Goal: Task Accomplishment & Management: Use online tool/utility

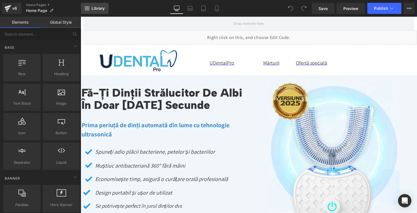
click at [100, 9] on span "Library" at bounding box center [97, 8] width 13 height 5
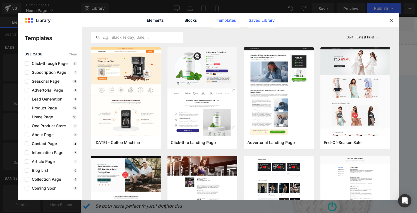
click at [273, 19] on link "Saved Library" at bounding box center [261, 20] width 26 height 14
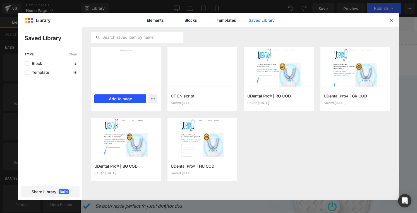
click at [124, 100] on button "Add to page" at bounding box center [120, 99] width 52 height 9
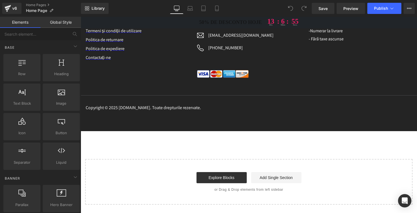
scroll to position [3235, 0]
click at [100, 8] on span "Library" at bounding box center [97, 8] width 13 height 5
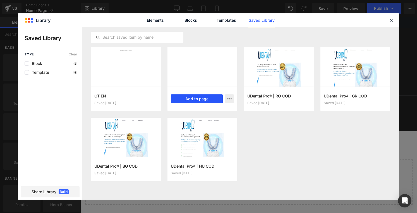
click at [188, 97] on button "Add to page" at bounding box center [197, 99] width 52 height 9
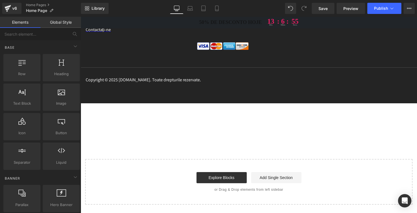
scroll to position [3249, 0]
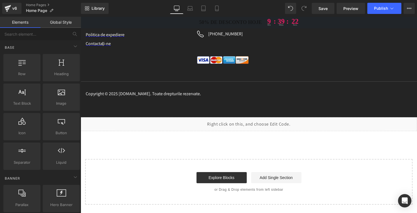
click at [254, 124] on div "Liquid" at bounding box center [249, 124] width 336 height 14
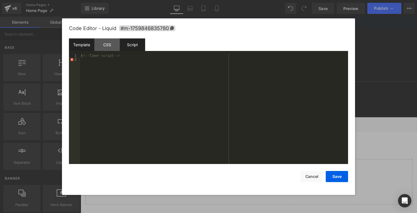
click at [128, 43] on div "Script" at bounding box center [132, 44] width 25 height 13
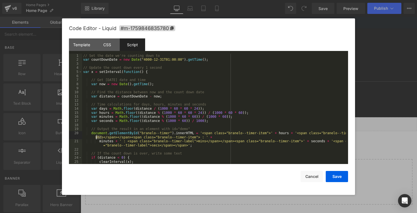
drag, startPoint x: 101, startPoint y: 137, endPoint x: 96, endPoint y: 136, distance: 4.8
click at [96, 136] on div "// Set the date we're counting down to var countDownDate = new Date ( "4000-12-…" at bounding box center [213, 113] width 263 height 119
click at [152, 144] on div "// Set the date we're counting down to var countDownDate = new Date ( "4000-12-…" at bounding box center [213, 113] width 263 height 119
click at [196, 141] on div "// Set the date we're counting down to var countDownDate = new Date ( "4000-12-…" at bounding box center [213, 113] width 263 height 119
click at [336, 177] on button "Save" at bounding box center [336, 176] width 22 height 11
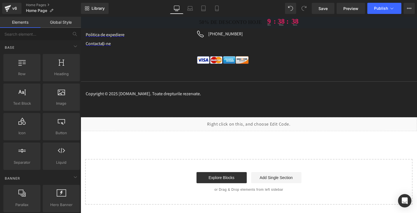
click at [255, 120] on div "Liquid" at bounding box center [249, 124] width 336 height 14
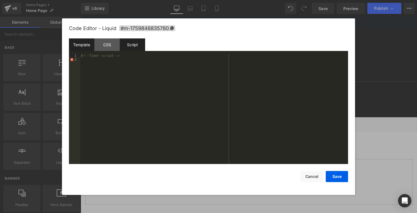
click at [136, 45] on div "Script" at bounding box center [132, 44] width 25 height 13
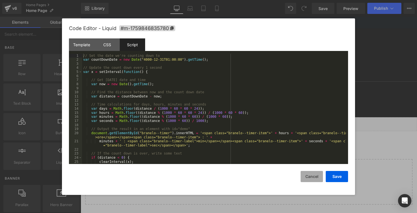
click at [314, 178] on button "Cancel" at bounding box center [311, 176] width 22 height 11
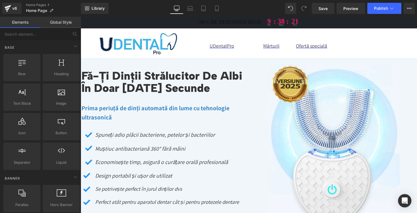
scroll to position [0, 0]
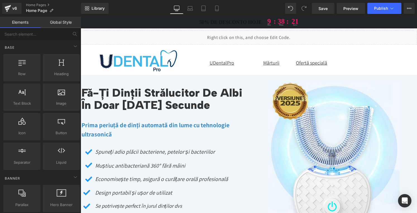
drag, startPoint x: 414, startPoint y: 203, endPoint x: 465, endPoint y: 31, distance: 179.4
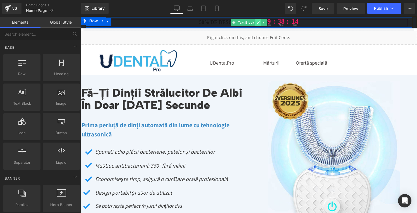
click at [256, 22] on icon at bounding box center [257, 22] width 3 height 3
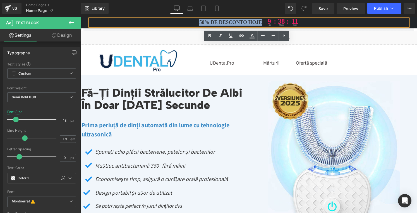
drag, startPoint x: 260, startPoint y: 22, endPoint x: 197, endPoint y: 22, distance: 63.0
click at [197, 22] on p "50% de desconto hoje 9 hrs : 38 : mins 11 secs" at bounding box center [249, 22] width 318 height 7
paste div
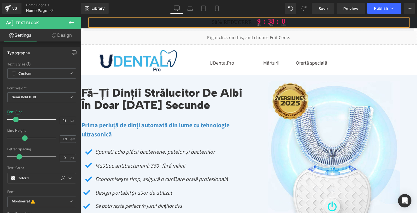
click at [230, 20] on p "50% reducere 9 hrs : 38 : mins 8 secs" at bounding box center [249, 22] width 318 height 7
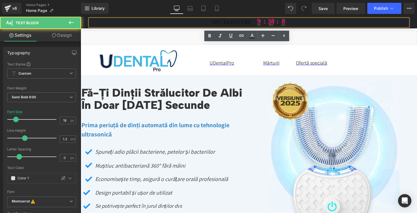
click at [230, 20] on p "50% reducere 9 hrs : 38 : mins 8 secs" at bounding box center [249, 22] width 318 height 7
click at [230, 20] on p "50% reducere 9 hrs : 38 : mins 7 secs" at bounding box center [249, 22] width 318 height 7
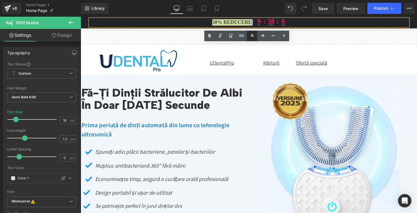
click at [252, 36] on icon at bounding box center [251, 35] width 3 height 3
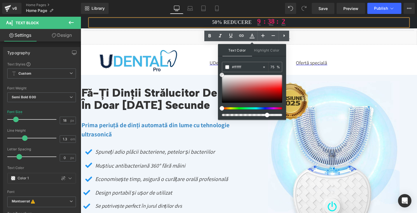
drag, startPoint x: 222, startPoint y: 100, endPoint x: 221, endPoint y: 70, distance: 29.3
click at [221, 70] on div "Text Color Highlight Color #333333 #121212 75 % transparent 0 %" at bounding box center [252, 82] width 68 height 76
click at [273, 65] on input "75" at bounding box center [273, 67] width 6 height 6
type input "100"
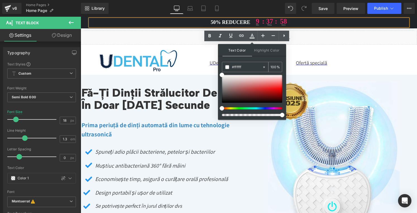
click at [226, 66] on span at bounding box center [227, 67] width 4 height 4
click at [221, 74] on span at bounding box center [221, 75] width 4 height 4
click at [226, 66] on span at bounding box center [227, 67] width 4 height 4
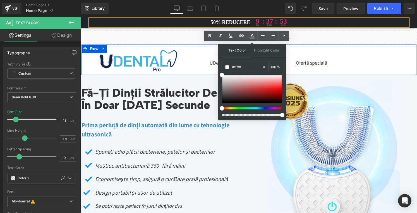
click at [187, 70] on div "Image" at bounding box center [137, 61] width 112 height 23
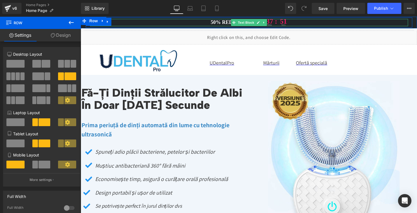
click at [224, 23] on span "50% reducere" at bounding box center [231, 22] width 40 height 6
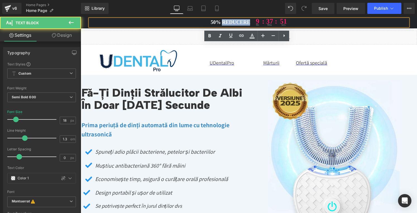
click at [224, 23] on span "50% reducere" at bounding box center [231, 22] width 40 height 6
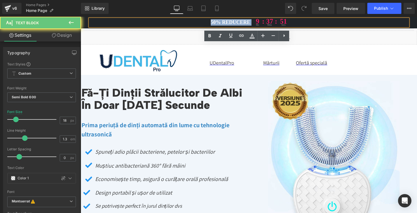
click at [224, 23] on span "50% reducere" at bounding box center [231, 22] width 40 height 6
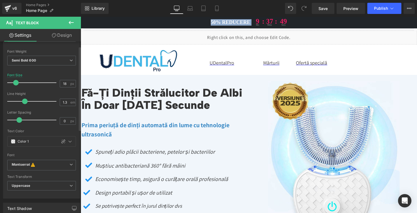
scroll to position [84, 0]
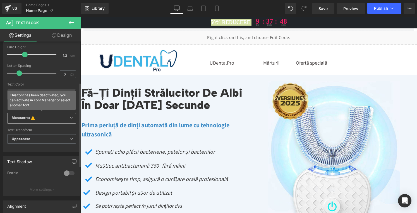
click at [47, 119] on b "Montserrat This font has been deactivated, you can activate in Font Manager or …" at bounding box center [41, 119] width 58 height 6
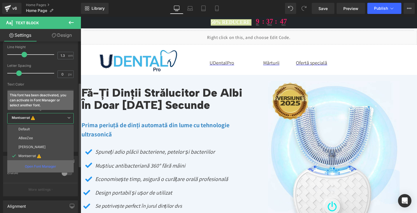
click at [39, 167] on p "Open Font Manager" at bounding box center [40, 166] width 31 height 5
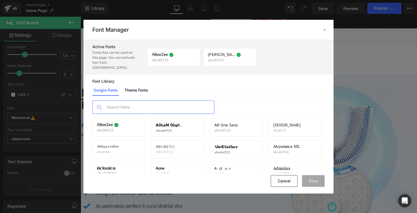
click at [123, 103] on input "text" at bounding box center [159, 107] width 110 height 13
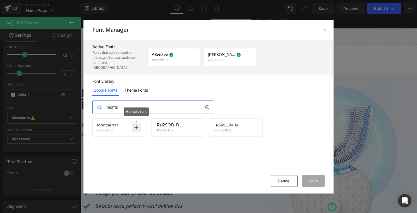
type input "monts"
click at [133, 123] on p at bounding box center [136, 127] width 9 height 9
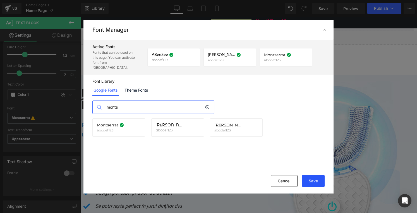
click at [317, 180] on button "Save" at bounding box center [313, 181] width 23 height 12
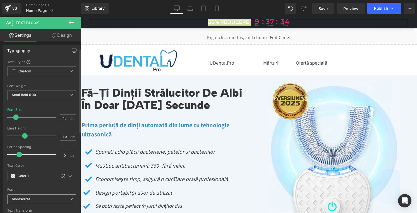
scroll to position [0, 0]
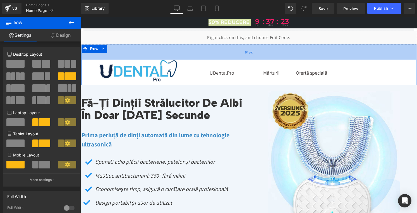
drag, startPoint x: 184, startPoint y: 45, endPoint x: 181, endPoint y: 55, distance: 10.4
click at [181, 55] on div "54px" at bounding box center [248, 52] width 335 height 15
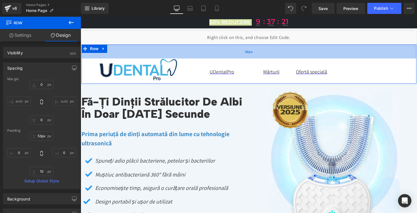
click at [181, 54] on div "50px" at bounding box center [248, 52] width 335 height 14
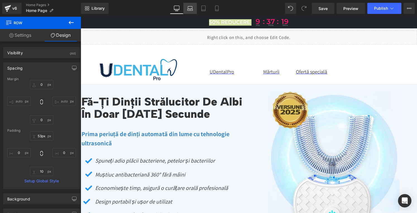
click at [186, 11] on link "Laptop" at bounding box center [189, 8] width 13 height 11
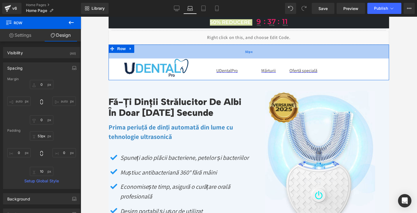
drag, startPoint x: 173, startPoint y: 47, endPoint x: 174, endPoint y: 57, distance: 10.3
click at [174, 57] on div "50px" at bounding box center [248, 52] width 280 height 14
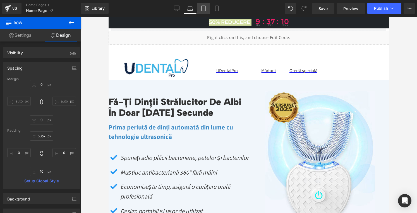
click at [201, 8] on icon at bounding box center [203, 9] width 6 height 6
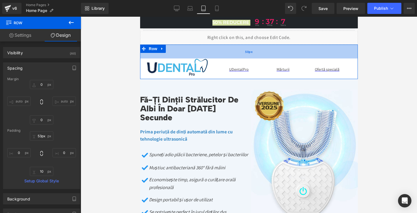
drag, startPoint x: 183, startPoint y: 45, endPoint x: 183, endPoint y: 55, distance: 9.5
click at [183, 55] on div "50px" at bounding box center [248, 52] width 217 height 14
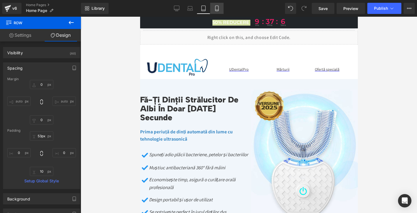
click at [214, 11] on icon at bounding box center [217, 9] width 6 height 6
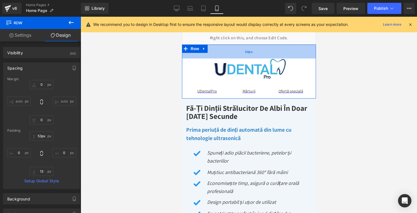
drag, startPoint x: 221, startPoint y: 46, endPoint x: 220, endPoint y: 58, distance: 11.7
click at [220, 58] on div "50px" at bounding box center [249, 52] width 134 height 14
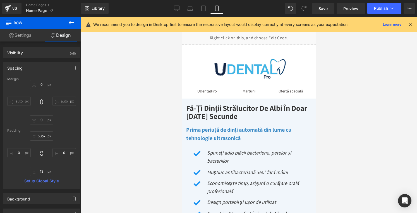
click at [137, 47] on div at bounding box center [249, 115] width 336 height 197
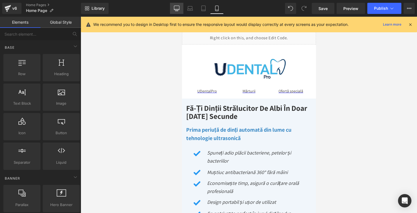
click at [178, 8] on icon at bounding box center [177, 9] width 6 height 6
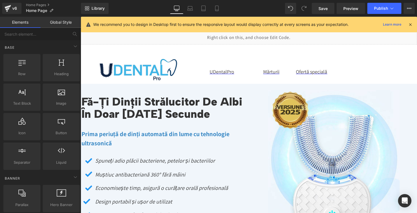
click at [410, 25] on icon at bounding box center [409, 24] width 5 height 5
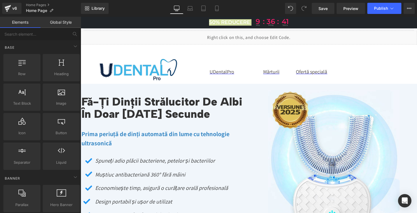
click at [81, 17] on div "50px" at bounding box center [81, 17] width 0 height 0
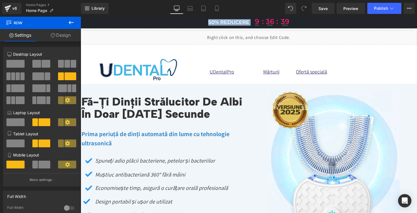
click at [186, 21] on p "50% reducere 9 hrs : 36 : mins 39 secs" at bounding box center [249, 22] width 318 height 7
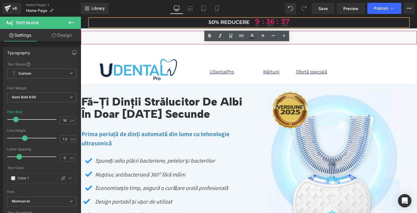
click at [179, 41] on div "Liquid" at bounding box center [249, 38] width 336 height 14
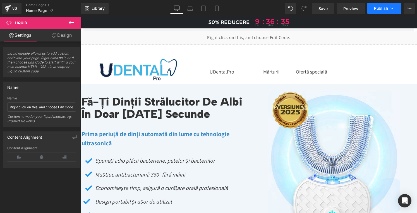
click at [384, 9] on span "Publish" at bounding box center [381, 8] width 14 height 4
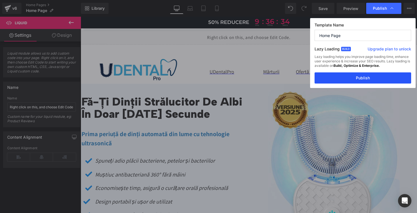
click at [362, 78] on button "Publish" at bounding box center [362, 77] width 96 height 11
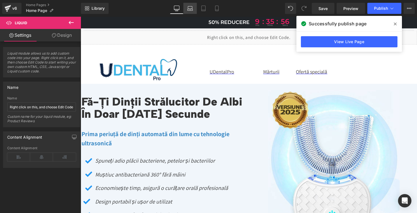
click at [193, 6] on link "Laptop" at bounding box center [189, 8] width 13 height 11
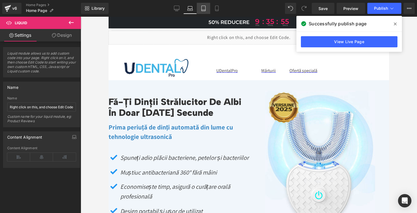
click at [202, 7] on icon at bounding box center [203, 9] width 6 height 6
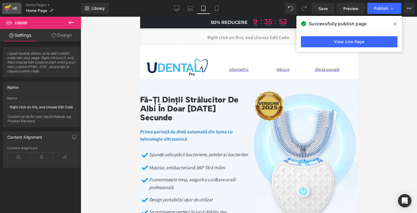
click at [10, 8] on icon at bounding box center [7, 8] width 7 height 14
